Goal: Transaction & Acquisition: Subscribe to service/newsletter

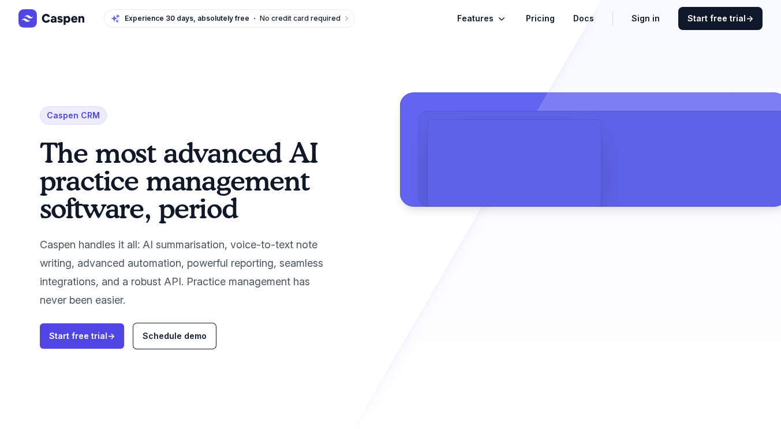
click at [546, 13] on link "Pricing" at bounding box center [540, 19] width 29 height 14
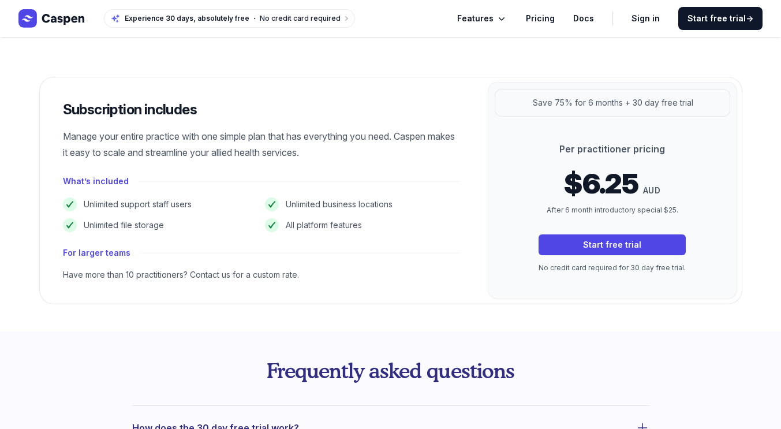
scroll to position [158, 0]
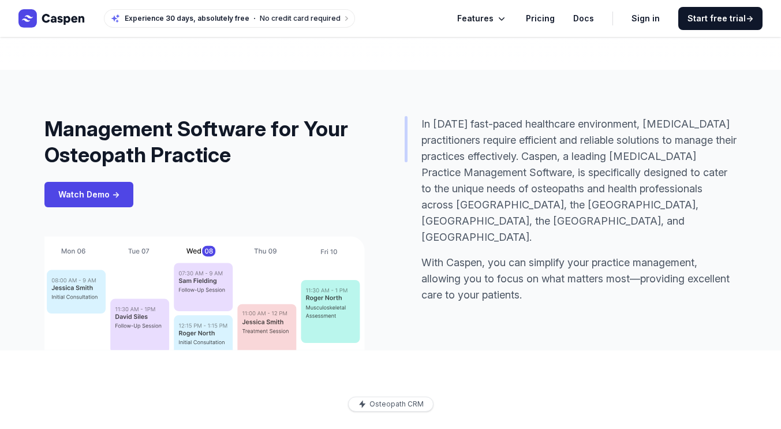
scroll to position [459, 0]
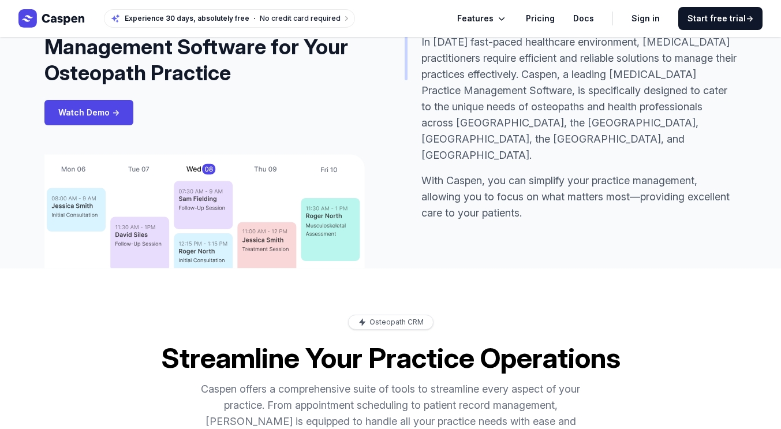
click at [494, 12] on span "Features" at bounding box center [475, 19] width 36 height 14
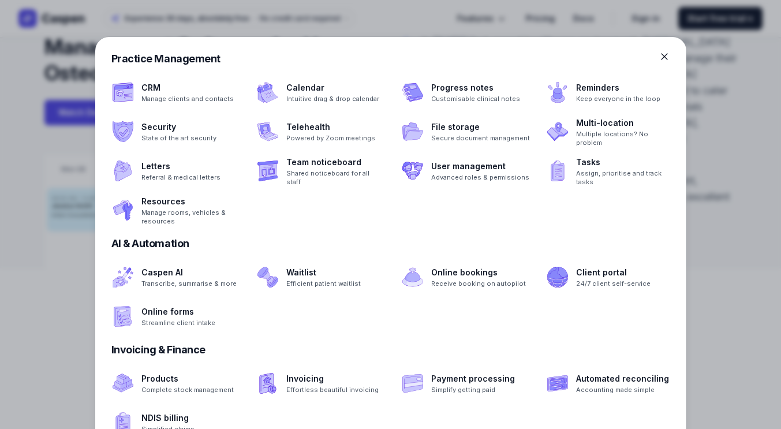
click at [670, 62] on icon at bounding box center [665, 57] width 12 height 12
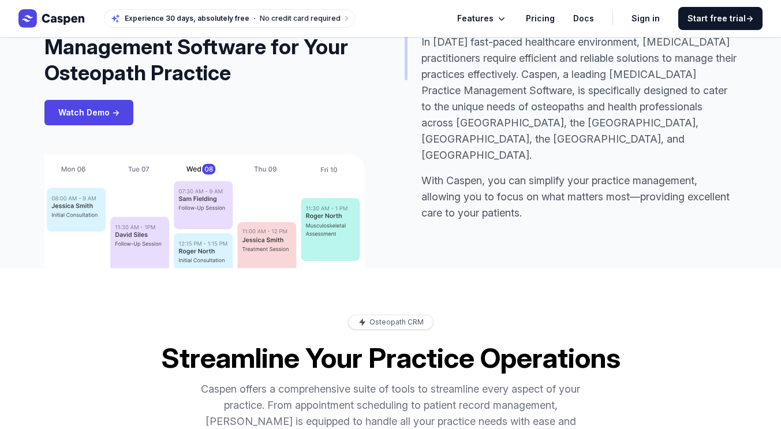
click at [543, 17] on link "Pricing" at bounding box center [540, 19] width 29 height 14
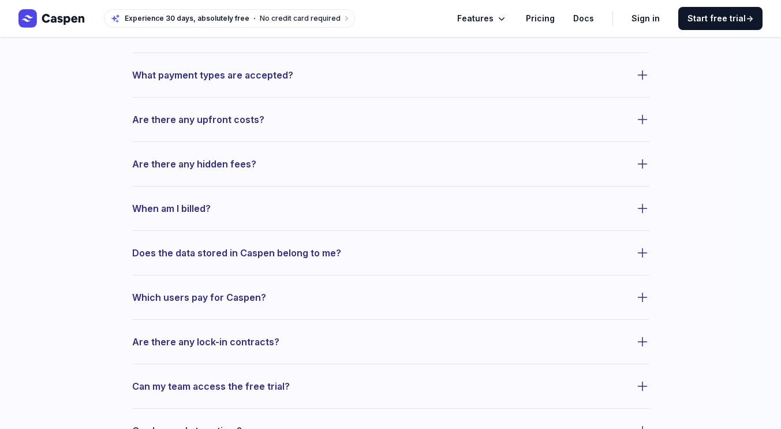
scroll to position [610, 0]
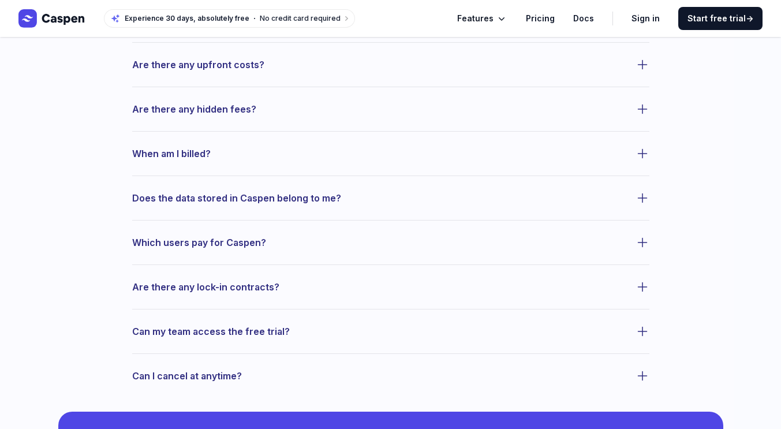
click at [198, 240] on span "Which users pay for Caspen?" at bounding box center [199, 242] width 134 height 16
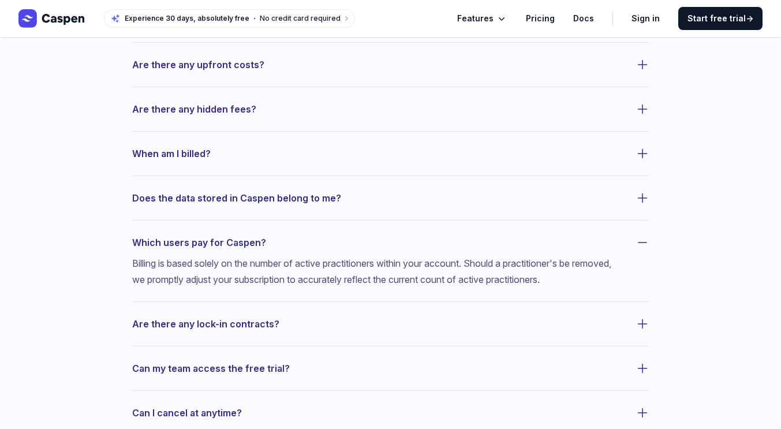
click at [233, 107] on span "Are there any hidden fees?" at bounding box center [194, 109] width 124 height 16
